Goal: Task Accomplishment & Management: Manage account settings

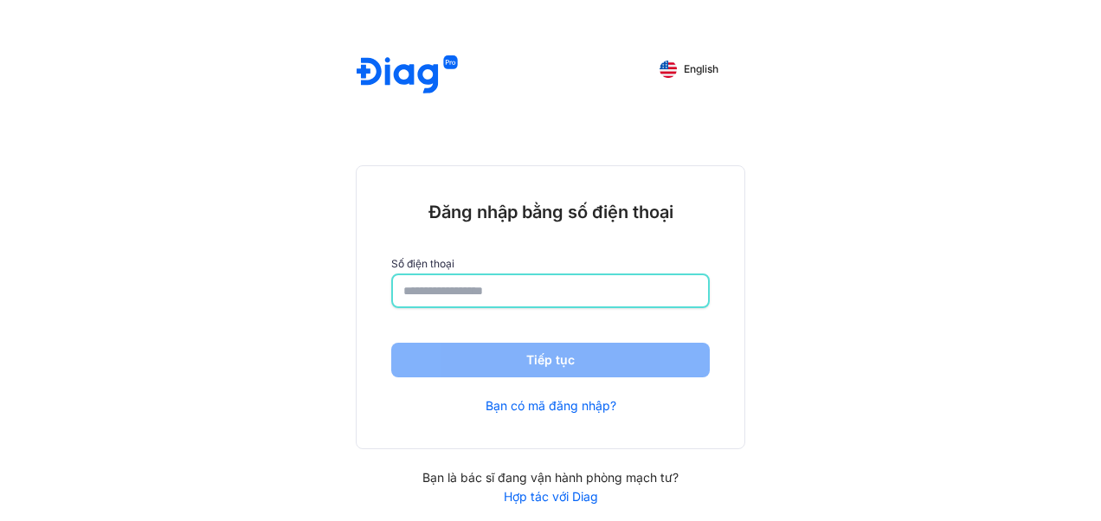
click at [523, 296] on input "number" at bounding box center [550, 290] width 294 height 31
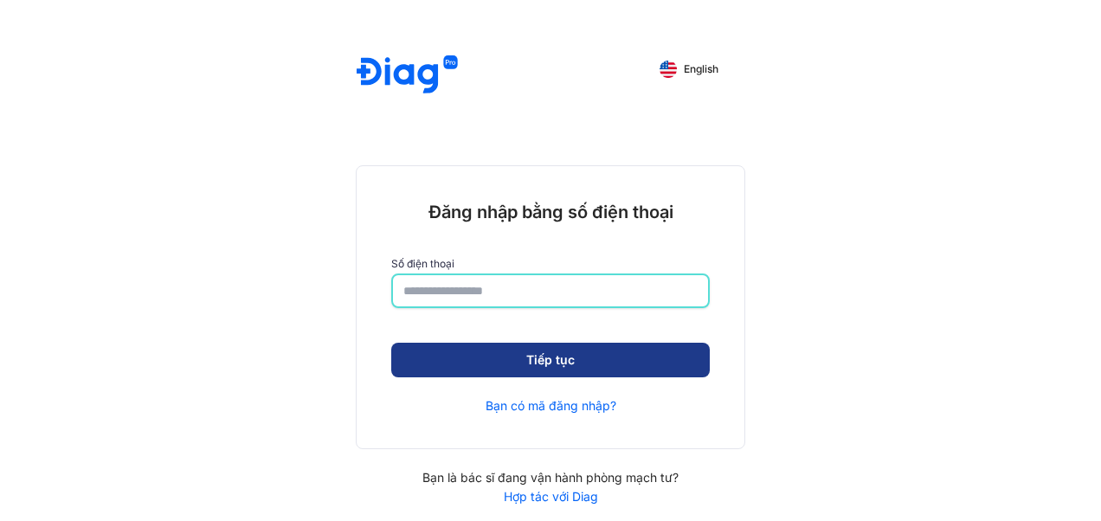
type input "**********"
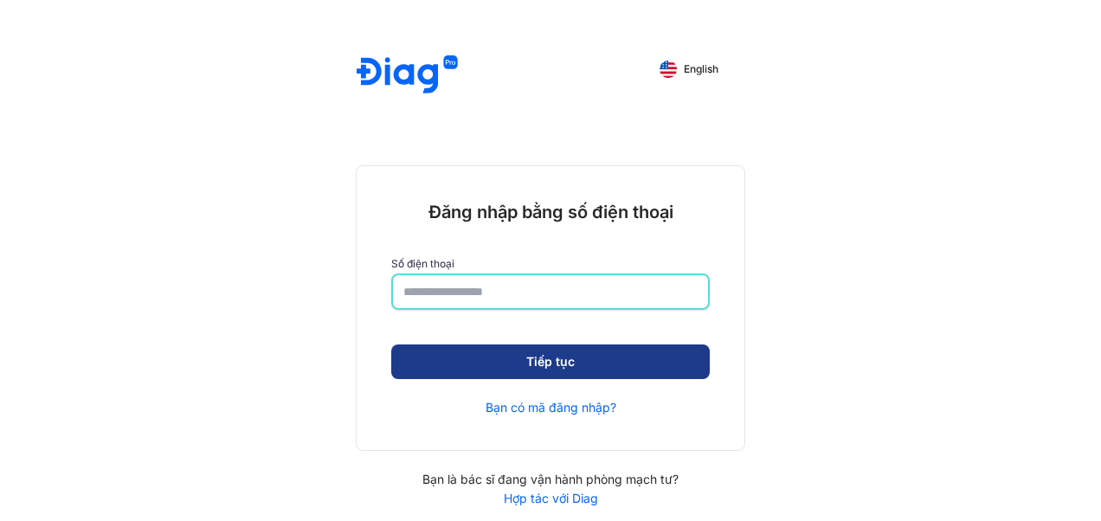
click at [523, 364] on button "Tiếp tục" at bounding box center [550, 362] width 319 height 35
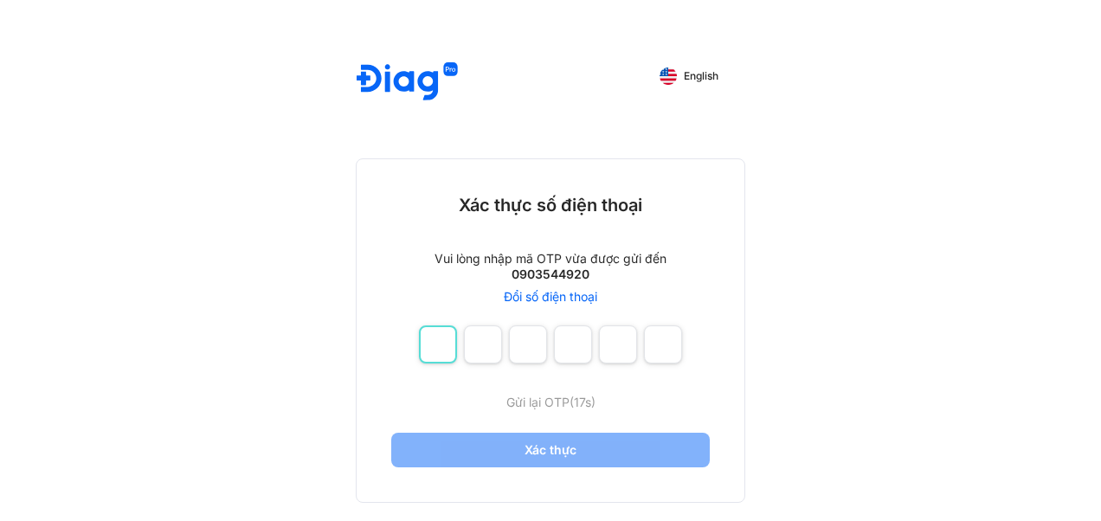
click at [437, 341] on input "number" at bounding box center [438, 345] width 38 height 38
type input "*"
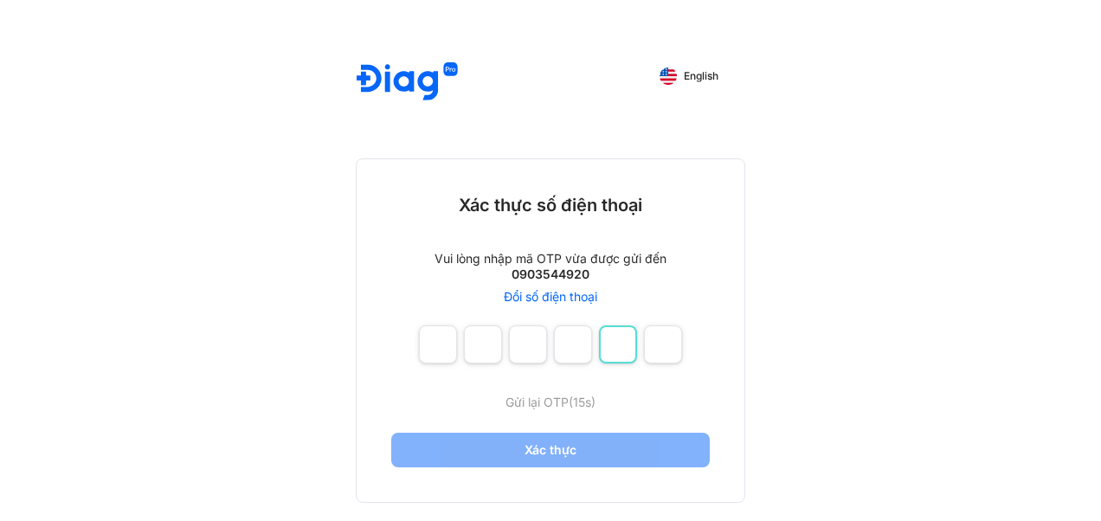
type input "*"
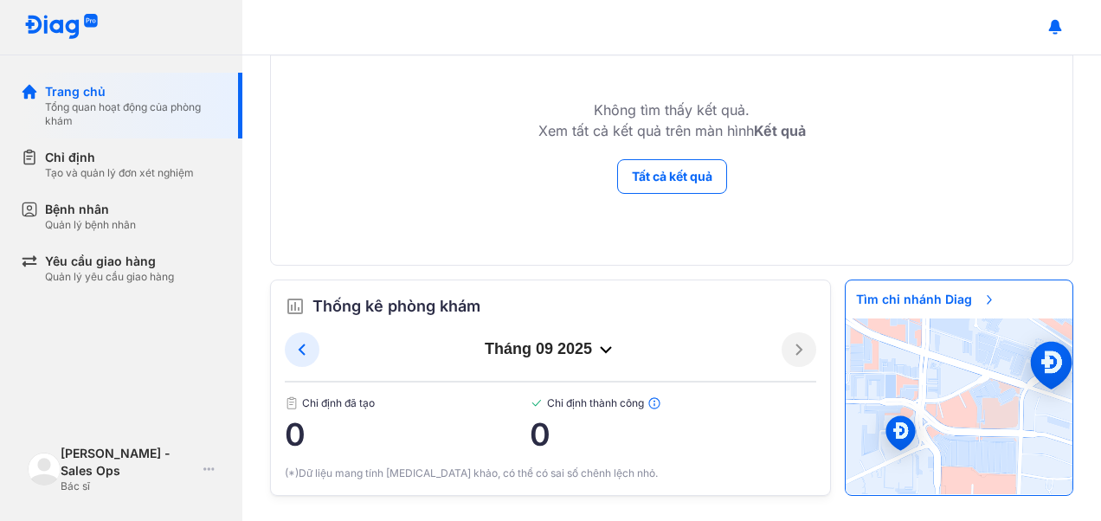
scroll to position [204, 0]
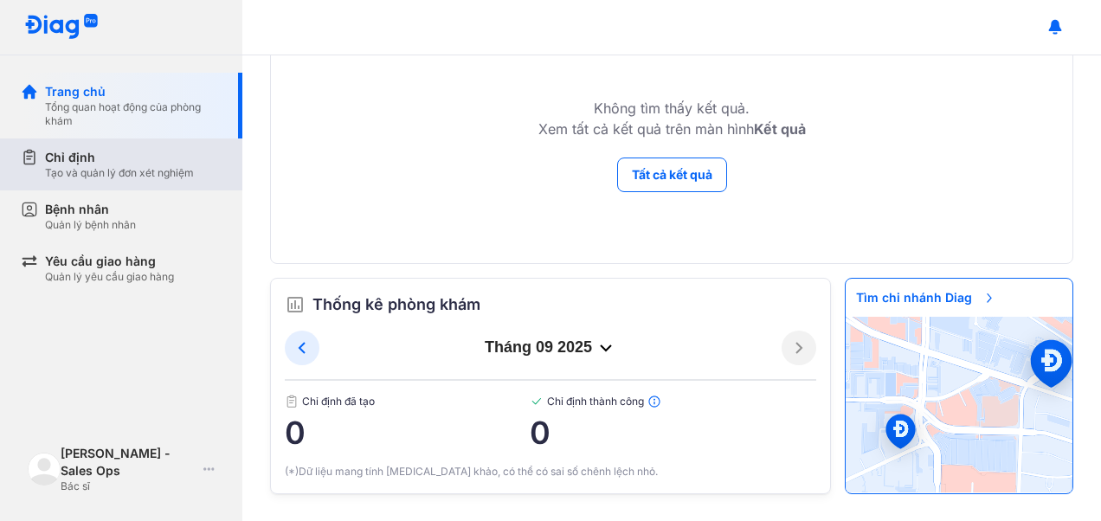
click at [126, 167] on div "Tạo và quản lý đơn xét nghiệm" at bounding box center [119, 173] width 149 height 14
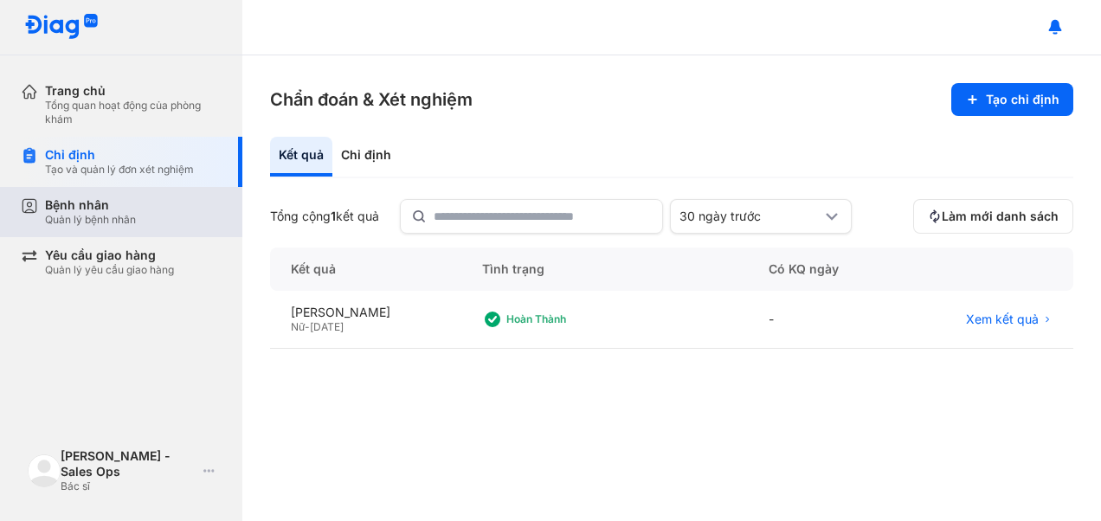
click at [159, 189] on div "Bệnh nhân Quản lý bệnh nhân" at bounding box center [132, 212] width 222 height 50
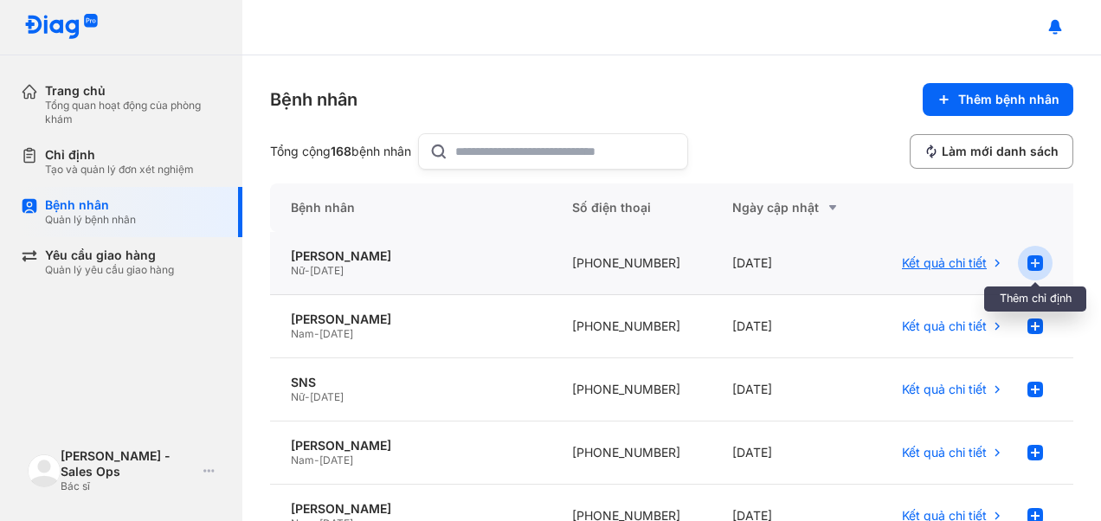
click at [1028, 265] on use at bounding box center [1036, 263] width 16 height 16
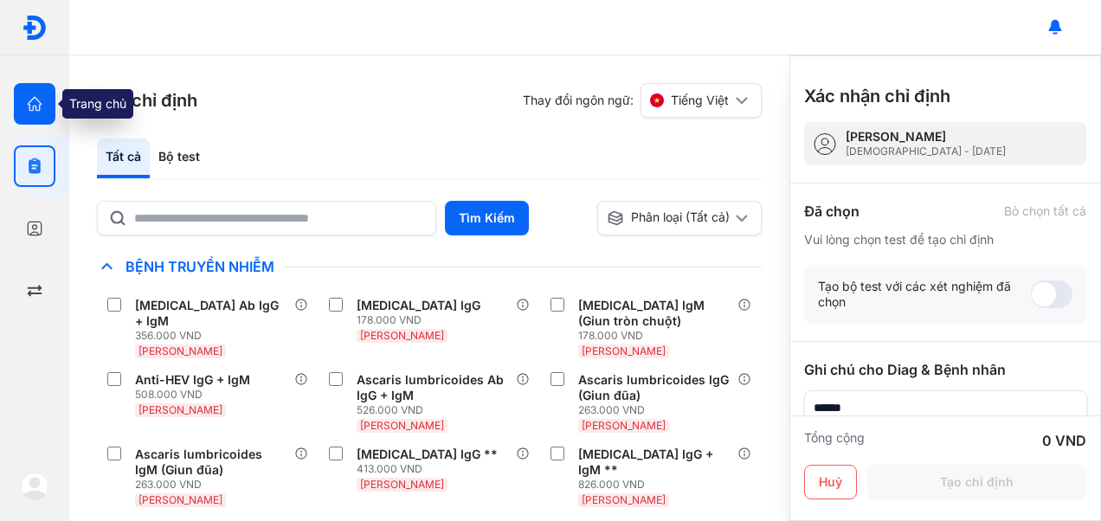
click at [36, 104] on icon "button" at bounding box center [34, 103] width 17 height 17
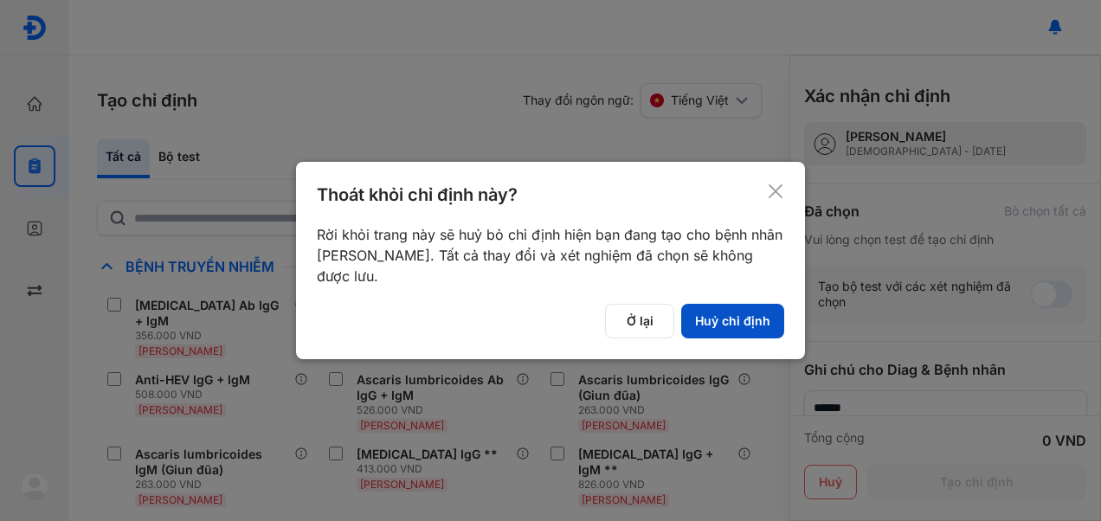
click at [702, 329] on button "Huỷ chỉ định" at bounding box center [732, 321] width 103 height 35
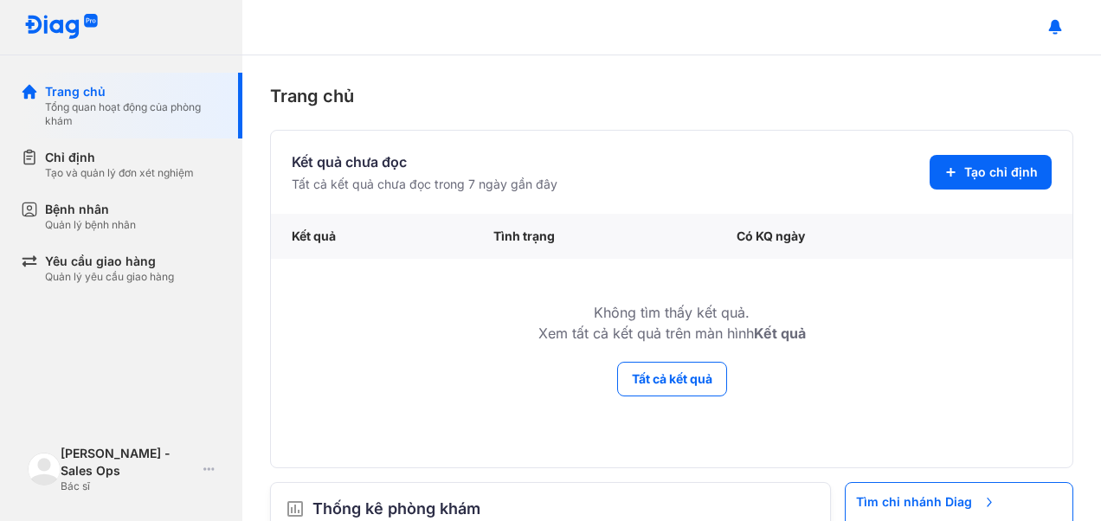
click at [54, 23] on img at bounding box center [61, 27] width 74 height 27
click at [70, 96] on div "Trang chủ" at bounding box center [133, 91] width 177 height 17
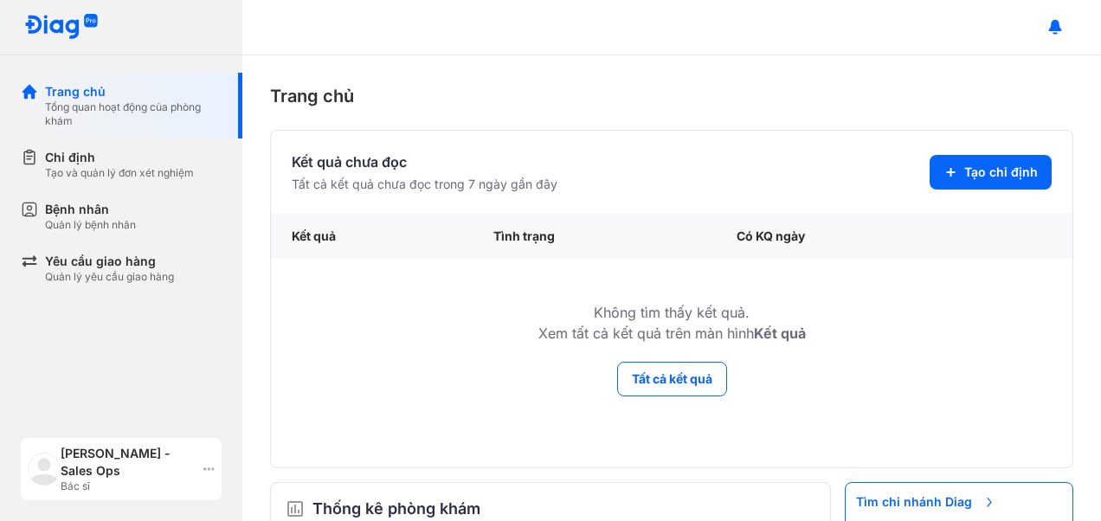
click at [199, 468] on div "Hà Phương - Sales Ops Bác sĩ" at bounding box center [121, 469] width 201 height 62
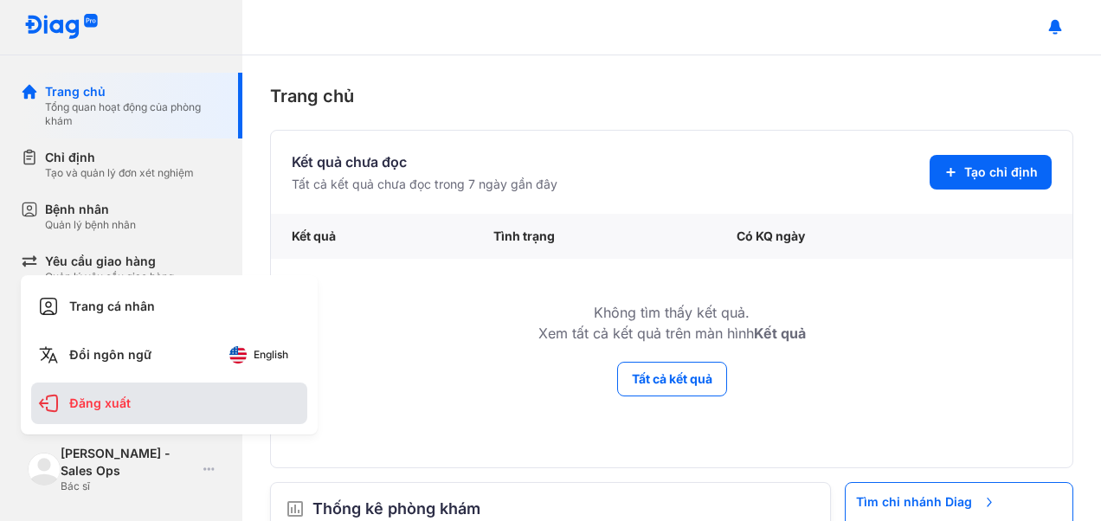
click at [100, 399] on div "Đăng xuất" at bounding box center [169, 404] width 276 height 42
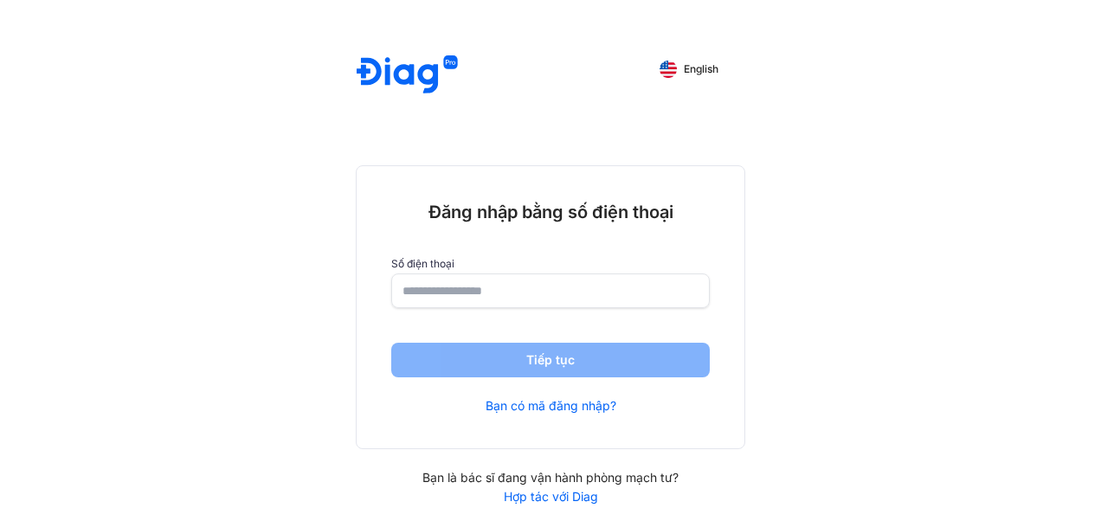
click at [547, 495] on link "Hợp tác với Diag" at bounding box center [551, 497] width 390 height 16
